Goal: Task Accomplishment & Management: Use online tool/utility

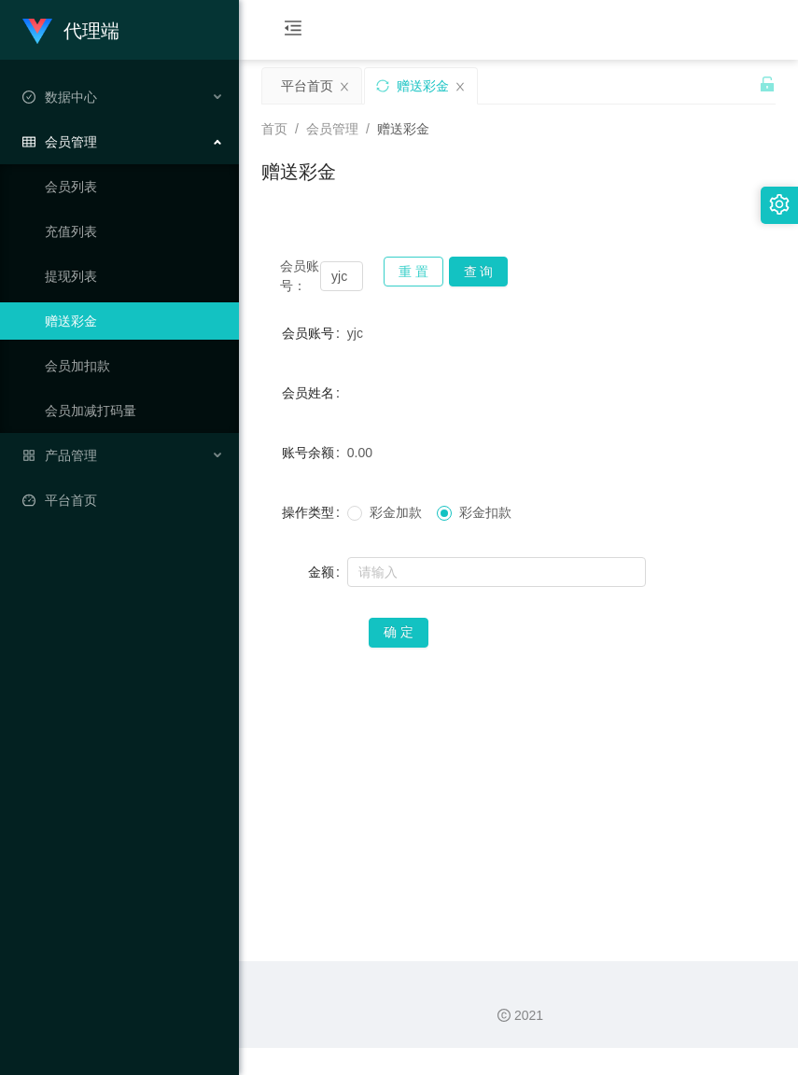
click at [420, 276] on button "重 置" at bounding box center [414, 272] width 60 height 30
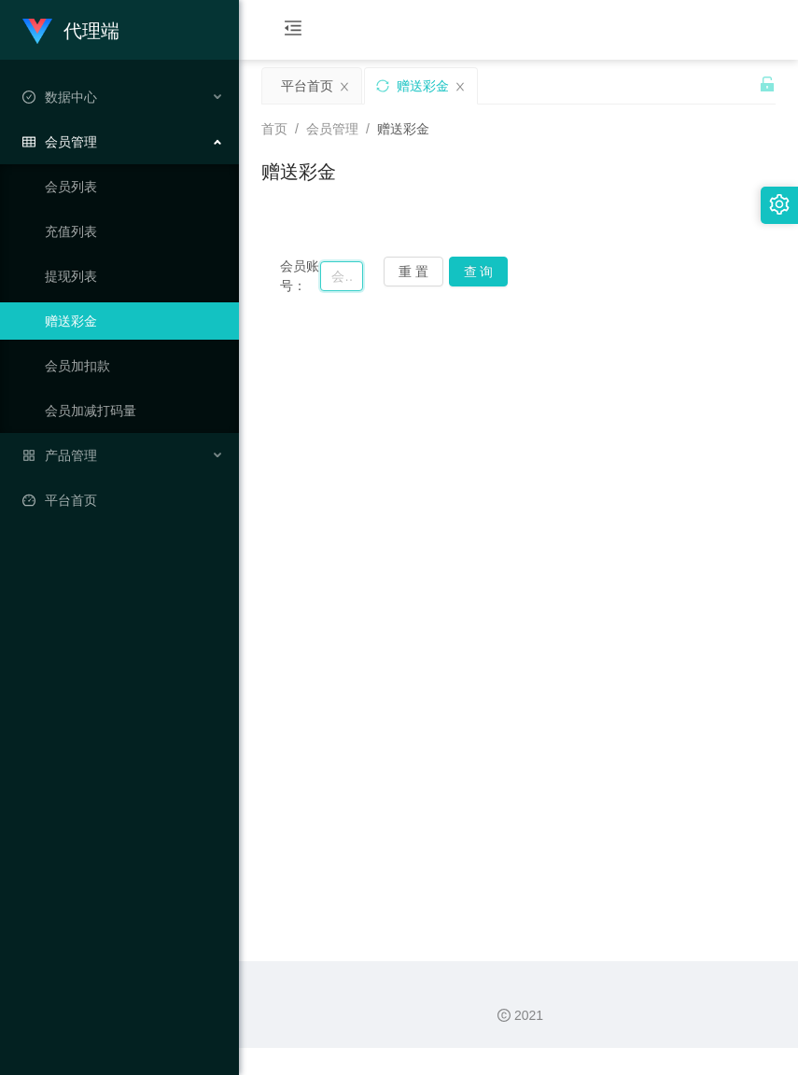
click at [329, 289] on input "text" at bounding box center [341, 276] width 42 height 30
click at [323, 285] on input "text" at bounding box center [341, 276] width 42 height 30
paste input "yuhandu57"
type input "yuhandu57"
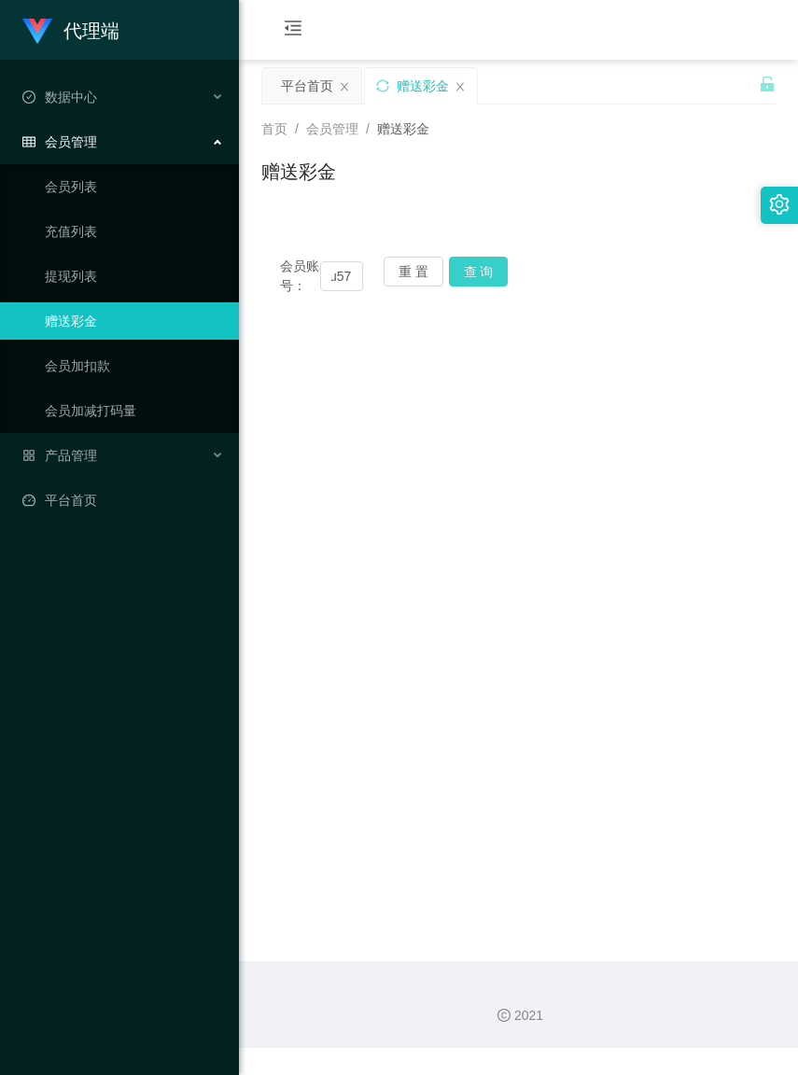
click at [460, 269] on button "查 询" at bounding box center [479, 272] width 60 height 30
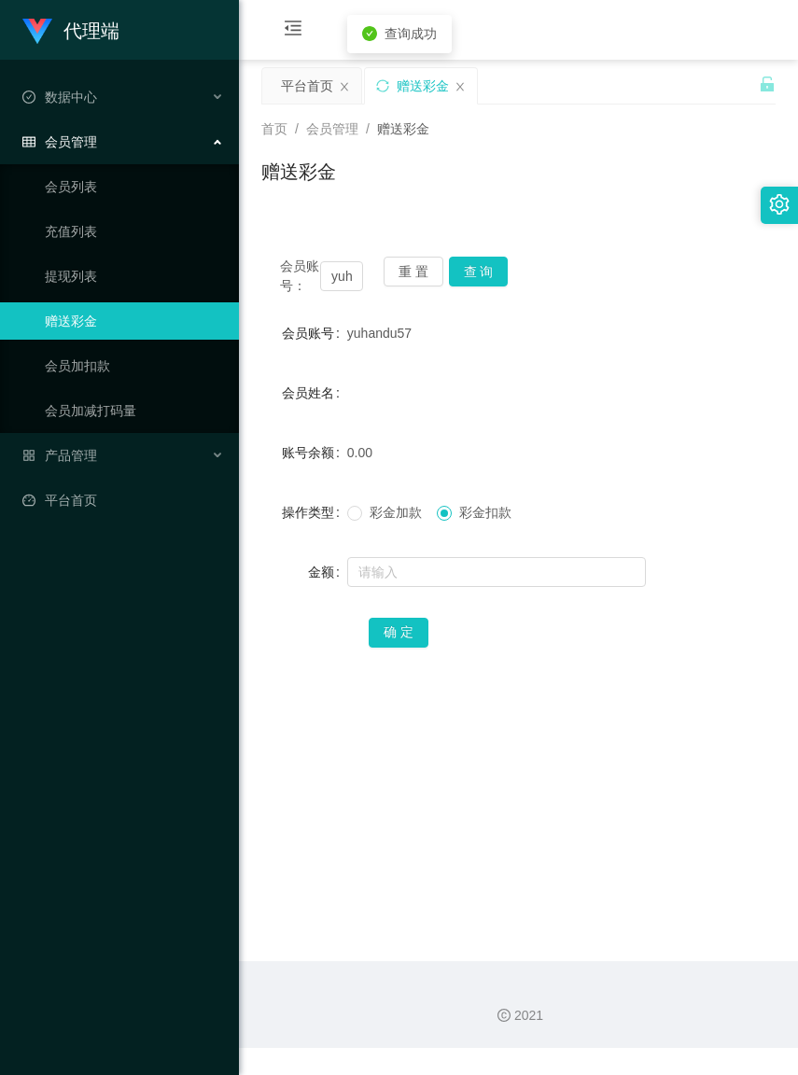
click at [393, 520] on span "彩金加款" at bounding box center [395, 512] width 67 height 15
click at [384, 577] on input "text" at bounding box center [496, 572] width 299 height 30
type input "3"
type input "60"
click at [416, 647] on button "确 定" at bounding box center [399, 633] width 60 height 30
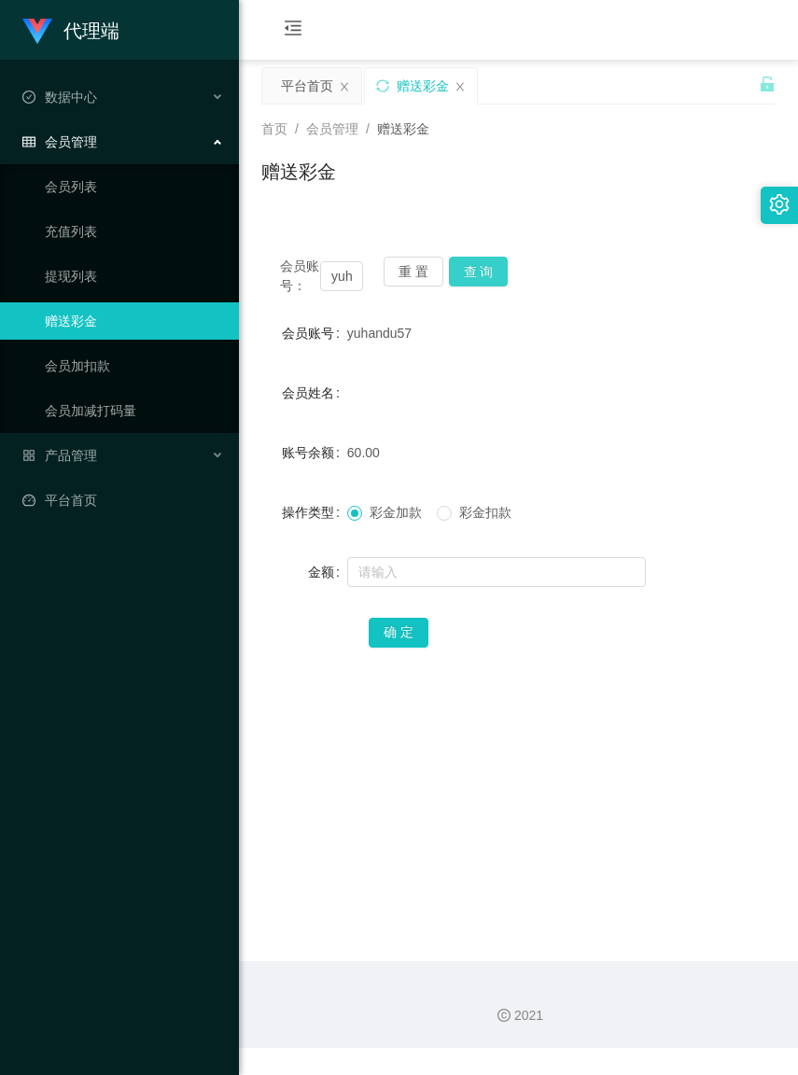
click at [468, 277] on button "查 询" at bounding box center [479, 272] width 60 height 30
click at [454, 520] on span "彩金扣款" at bounding box center [485, 512] width 67 height 15
click at [412, 587] on input "text" at bounding box center [496, 572] width 299 height 30
type input "30"
click at [415, 648] on button "确 定" at bounding box center [399, 633] width 60 height 30
